Goal: Book appointment/travel/reservation

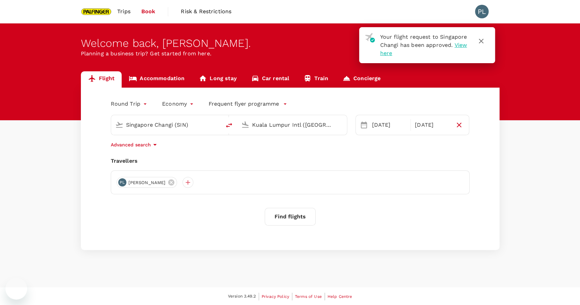
click at [168, 77] on link "Accommodation" at bounding box center [157, 79] width 70 height 16
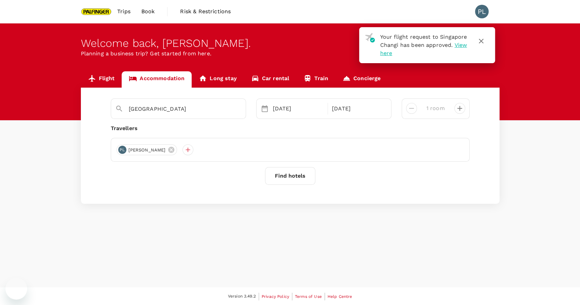
click at [168, 77] on link "Accommodation" at bounding box center [157, 79] width 70 height 16
click at [201, 152] on div "PL [PERSON_NAME]" at bounding box center [290, 150] width 359 height 24
click at [186, 103] on div "[GEOGRAPHIC_DATA]" at bounding box center [182, 106] width 118 height 16
click at [190, 108] on input "[GEOGRAPHIC_DATA]" at bounding box center [176, 109] width 94 height 11
type input "K"
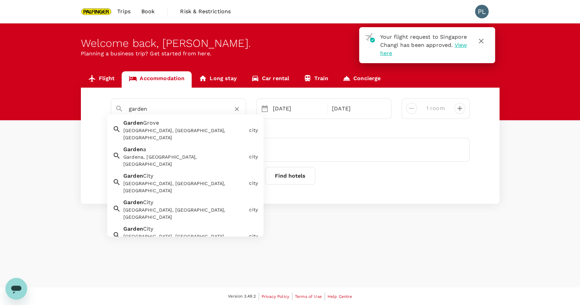
type input "garden"
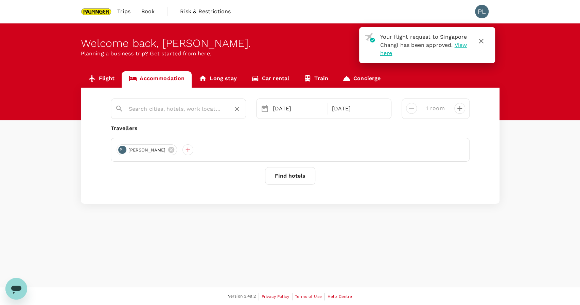
click at [169, 107] on input "text" at bounding box center [176, 109] width 94 height 11
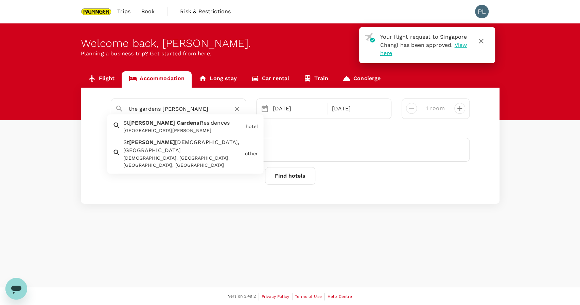
click at [182, 131] on div "[GEOGRAPHIC_DATA][PERSON_NAME]" at bounding box center [183, 130] width 120 height 7
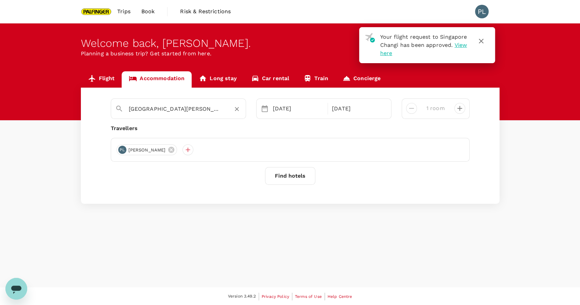
type input "[GEOGRAPHIC_DATA][PERSON_NAME]"
click at [291, 172] on button "Find hotels" at bounding box center [290, 176] width 50 height 18
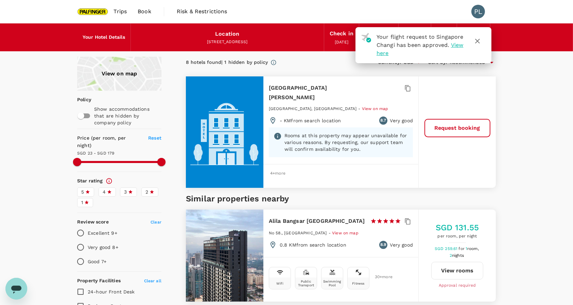
type input "179.04"
